Goal: Task Accomplishment & Management: Use online tool/utility

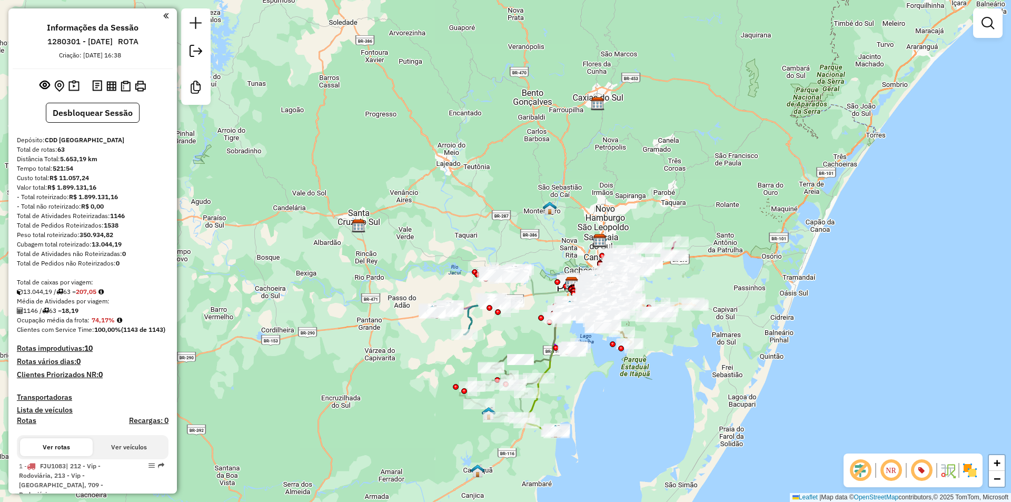
scroll to position [587, 0]
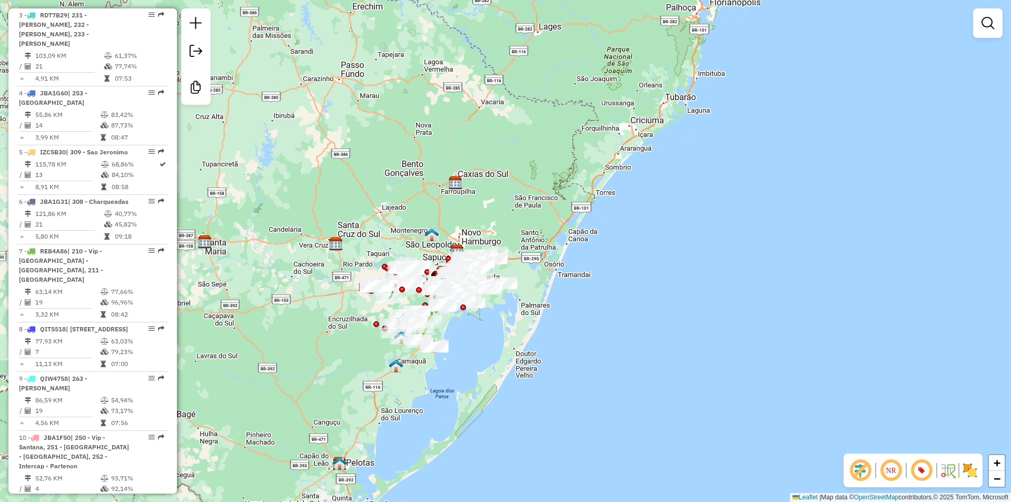
click at [493, 123] on div "Janela de atendimento Grade de atendimento Capacidade Transportadoras Veículos …" at bounding box center [505, 251] width 1011 height 502
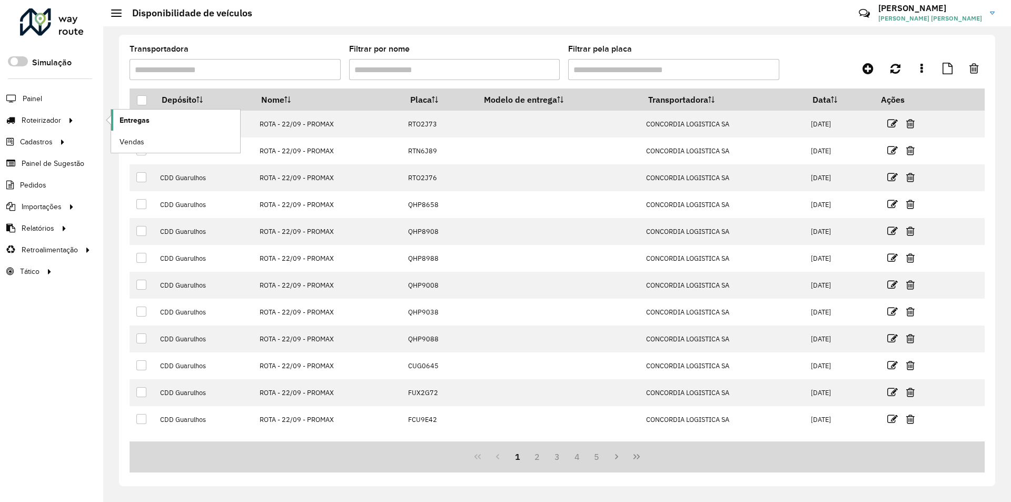
click at [133, 118] on span "Entregas" at bounding box center [134, 120] width 30 height 11
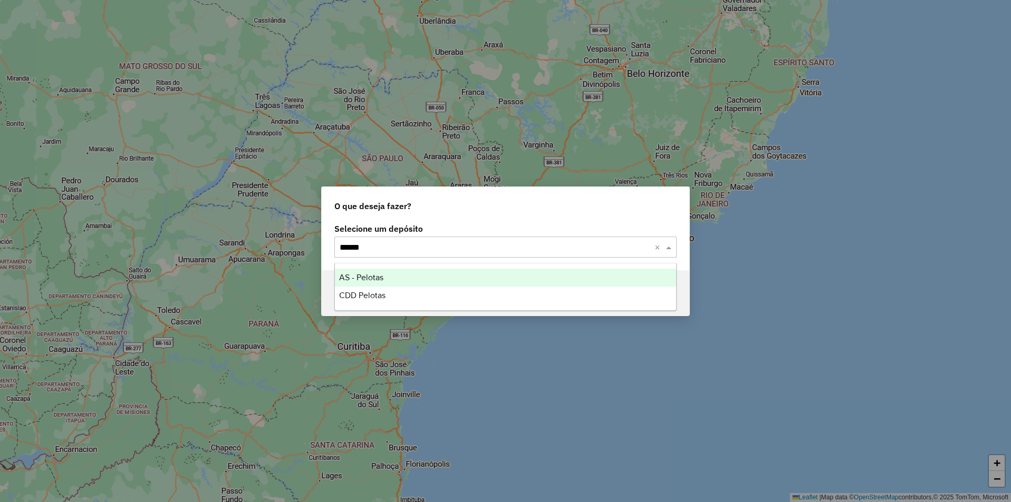
type input "*******"
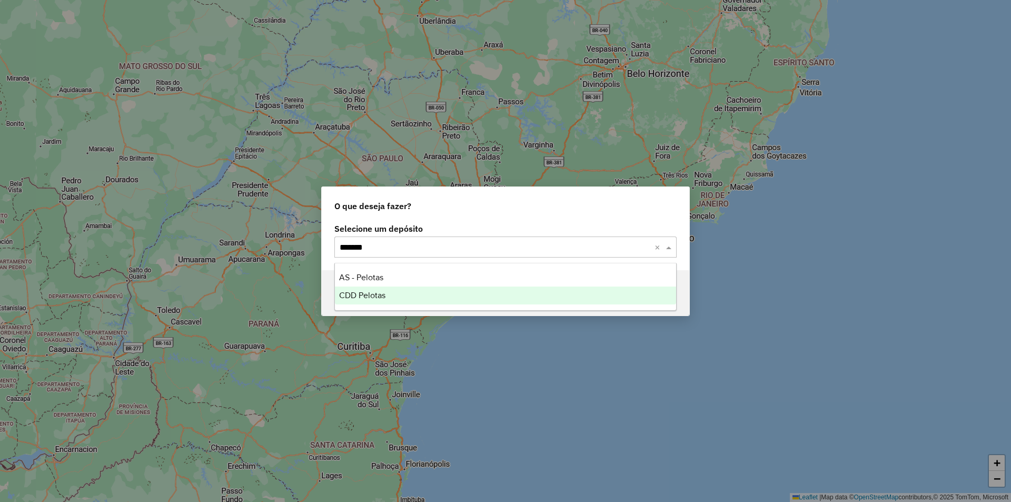
click at [370, 292] on span "CDD Pelotas" at bounding box center [362, 295] width 46 height 9
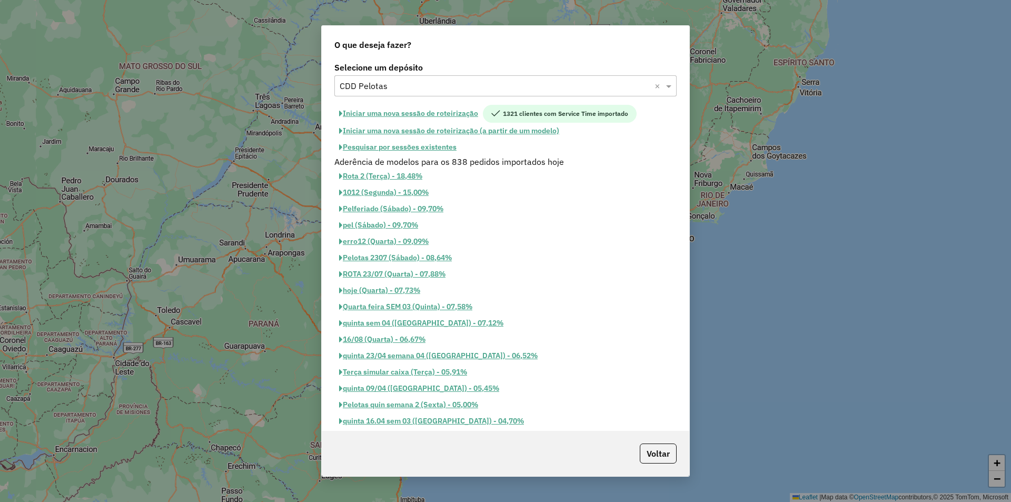
click at [423, 116] on button "Iniciar uma nova sessão de roteirização" at bounding box center [408, 114] width 148 height 18
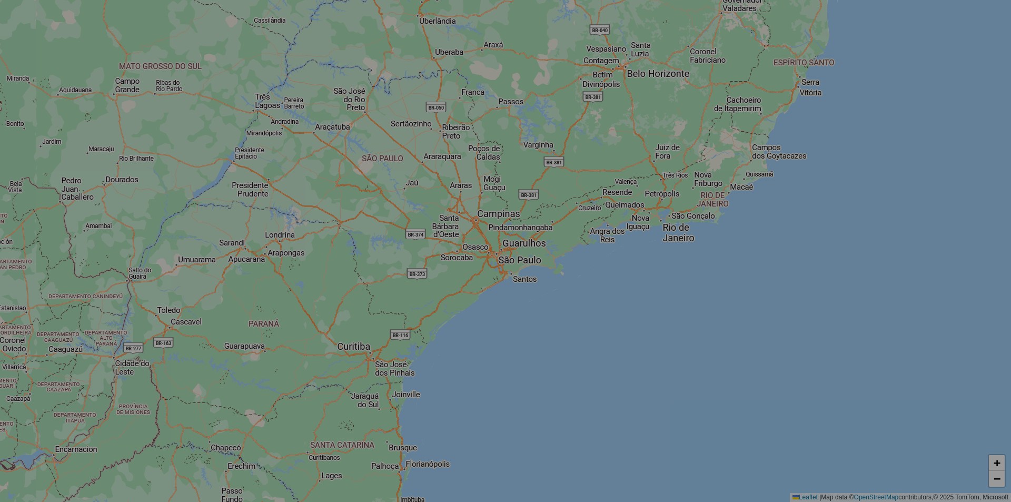
select select "*"
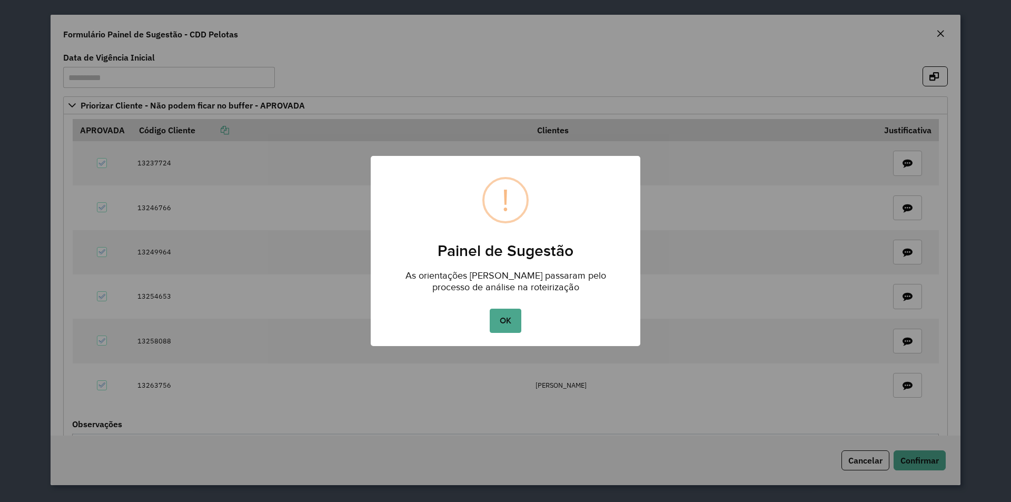
click at [516, 321] on button "OK" at bounding box center [505, 320] width 31 height 24
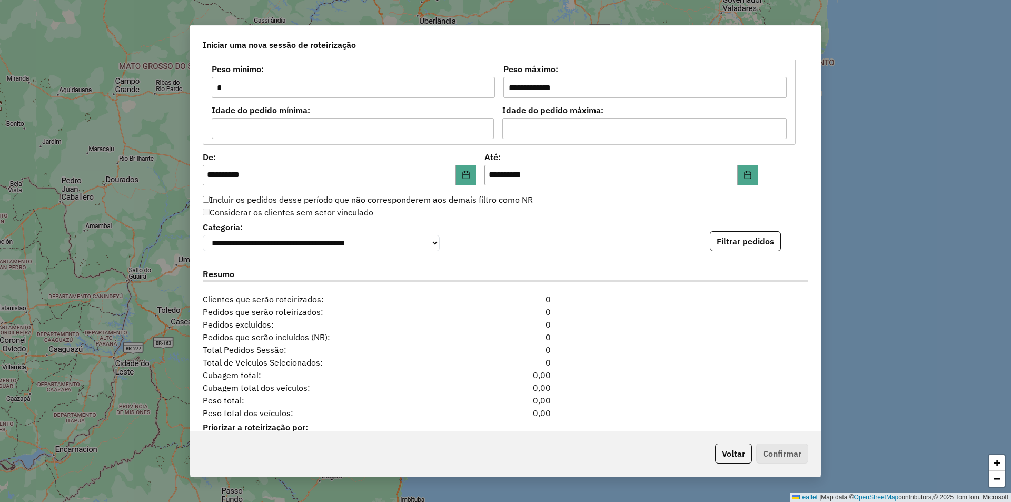
scroll to position [1051, 0]
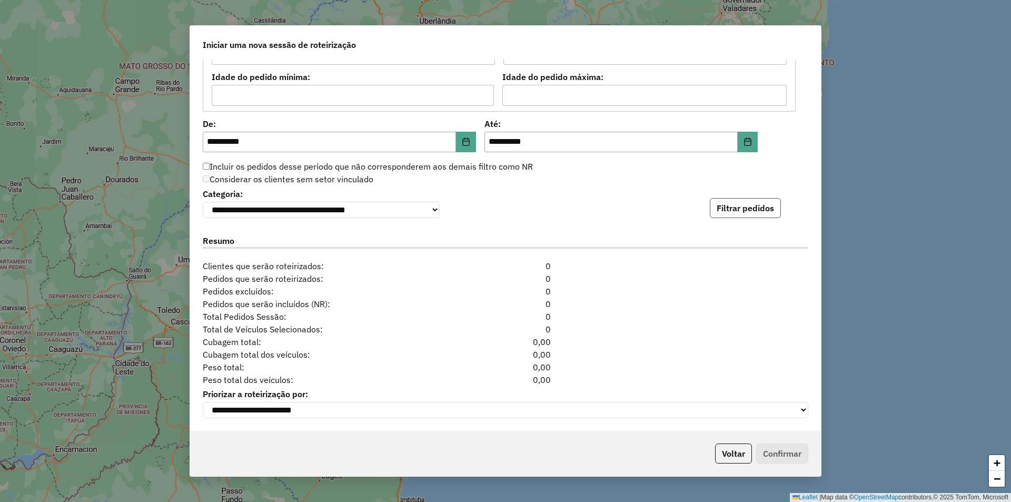
drag, startPoint x: 735, startPoint y: 200, endPoint x: 739, endPoint y: 204, distance: 5.6
click at [735, 201] on button "Filtrar pedidos" at bounding box center [745, 208] width 71 height 20
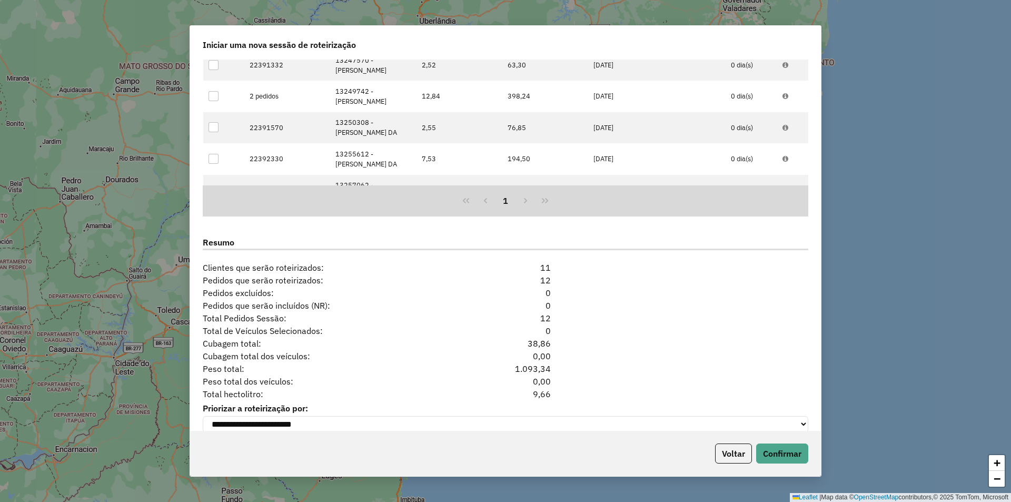
scroll to position [1273, 0]
